Goal: Obtain resource: Download file/media

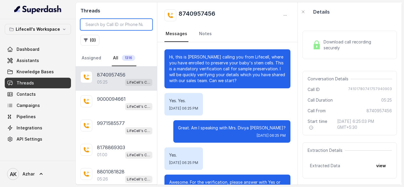
click at [100, 26] on input "search" at bounding box center [116, 24] width 72 height 11
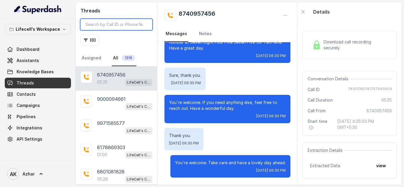
paste input "8219907103"
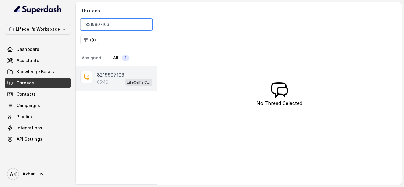
type input "8219907103"
click at [114, 76] on p "8219907103" at bounding box center [110, 74] width 27 height 7
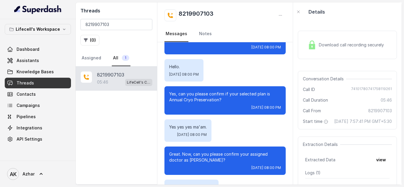
scroll to position [968, 0]
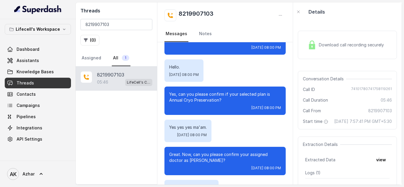
click at [317, 52] on div "Download call recording securely" at bounding box center [347, 45] width 99 height 28
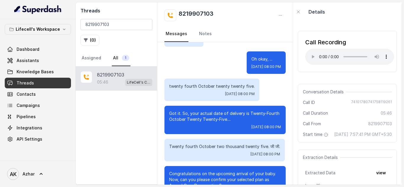
scroll to position [819, 0]
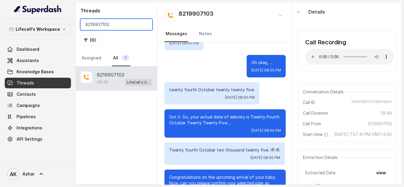
click at [104, 27] on input "8219907103" at bounding box center [116, 24] width 72 height 11
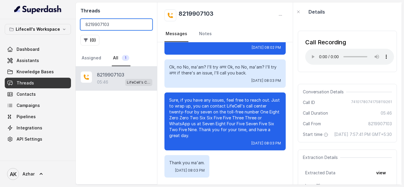
scroll to position [1694, 0]
click at [257, 135] on p "Sure, if you have any issues, feel free to reach out. Just to wrap up, you can …" at bounding box center [225, 117] width 112 height 41
